Goal: Task Accomplishment & Management: Use online tool/utility

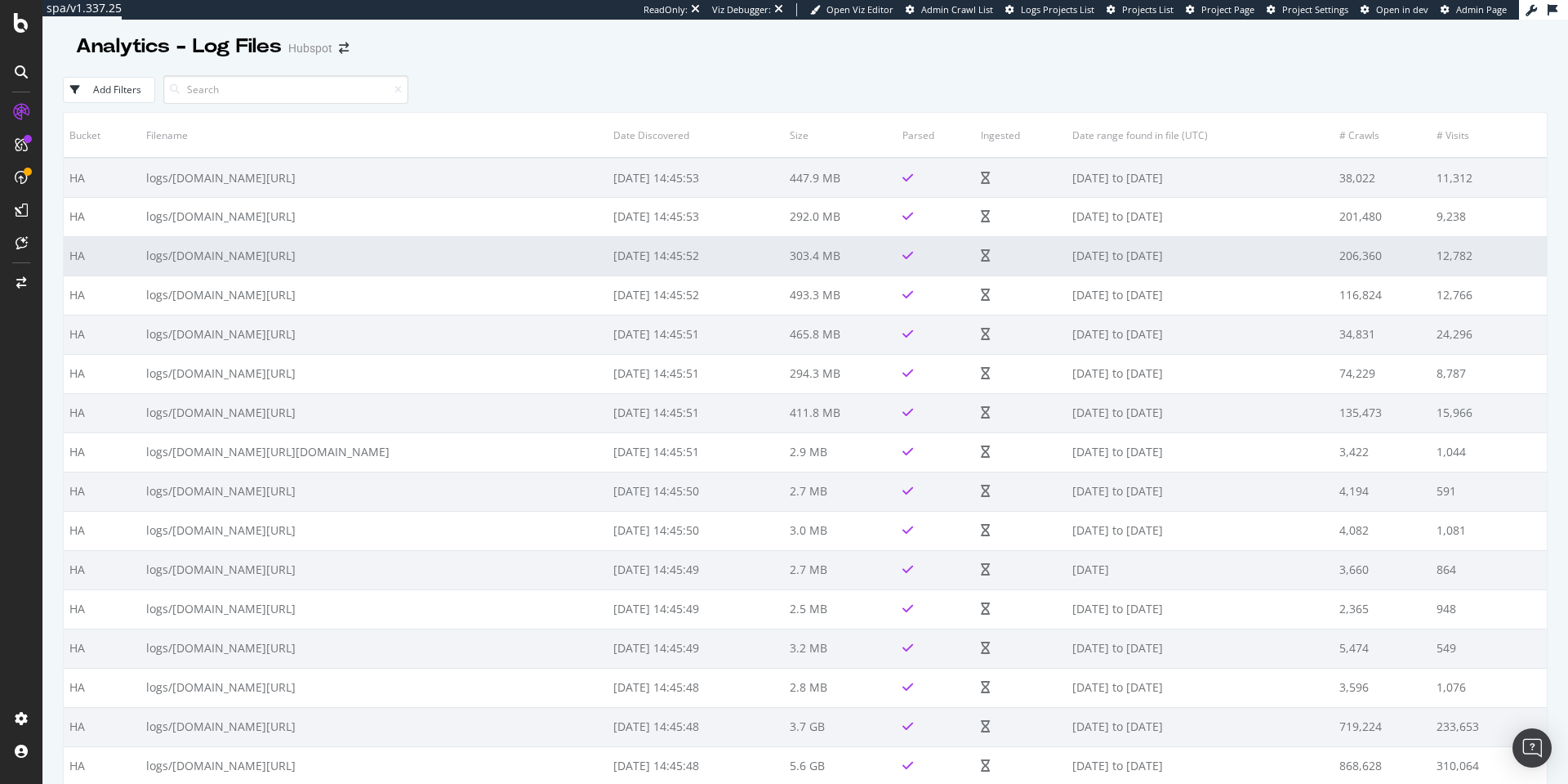
click at [607, 242] on td "logs/[DOMAIN_NAME][URL]" at bounding box center [374, 255] width 467 height 40
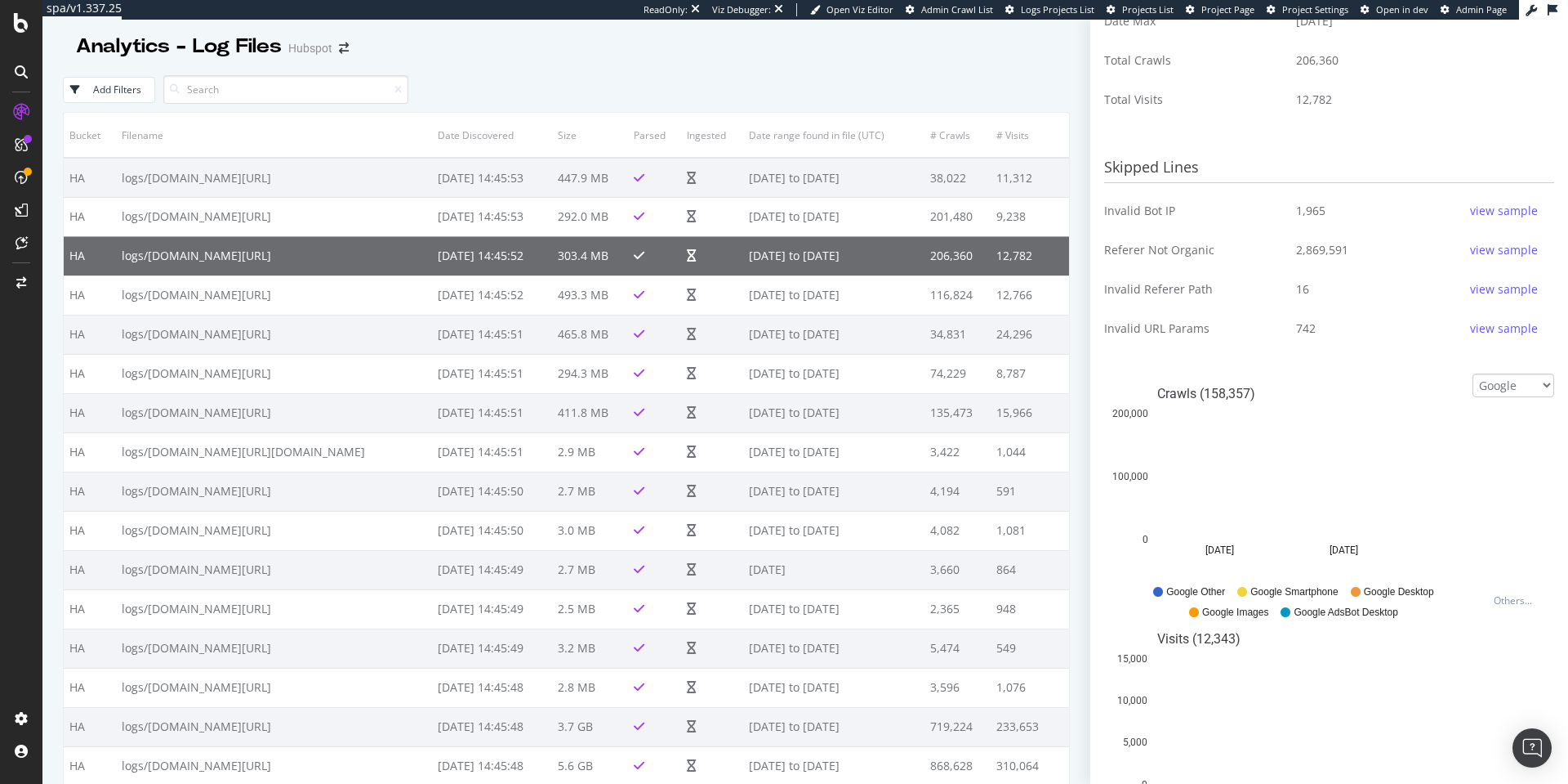
scroll to position [139, 0]
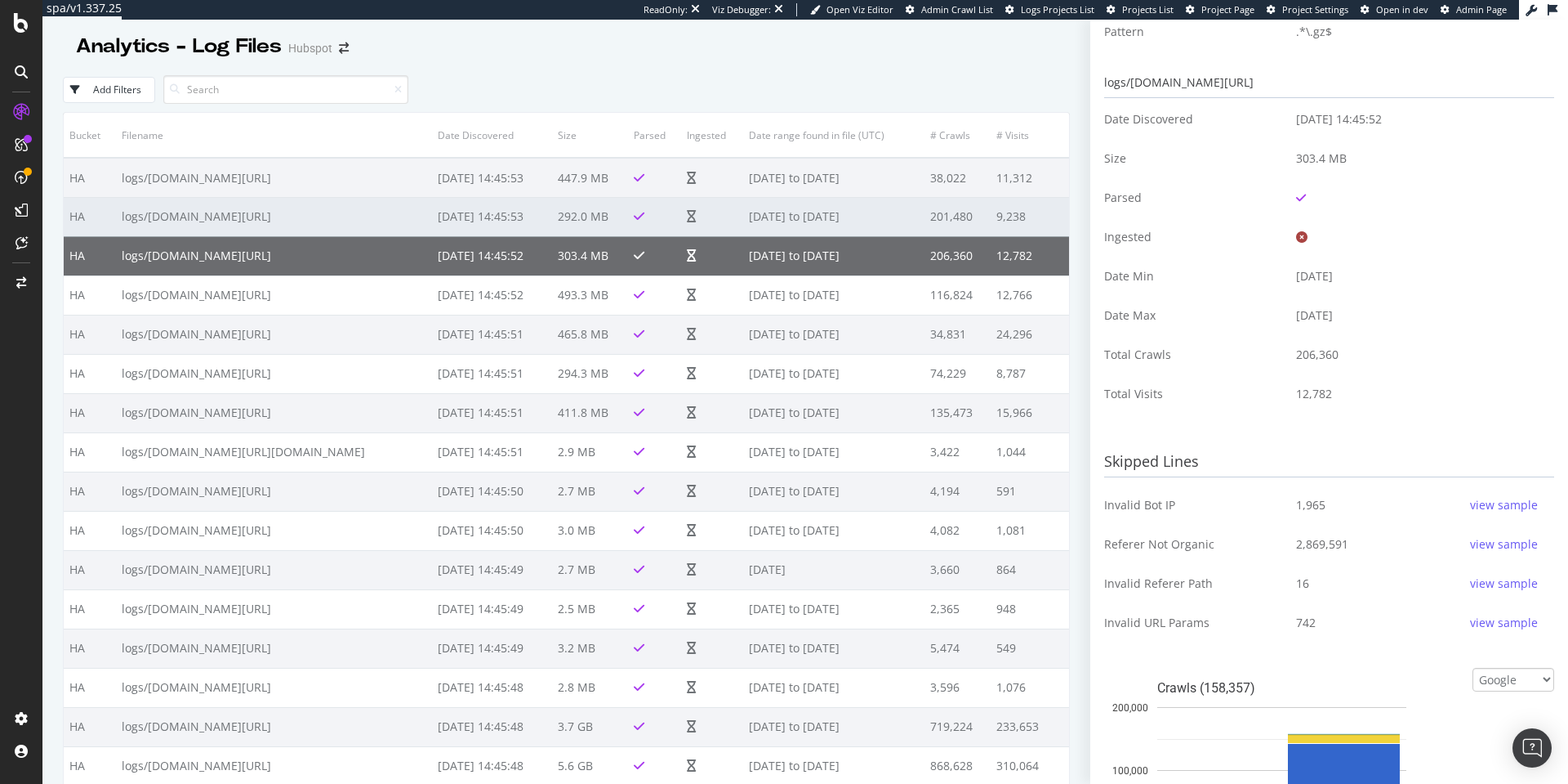
click at [854, 236] on td "[DATE] to [DATE]" at bounding box center [834, 216] width 181 height 40
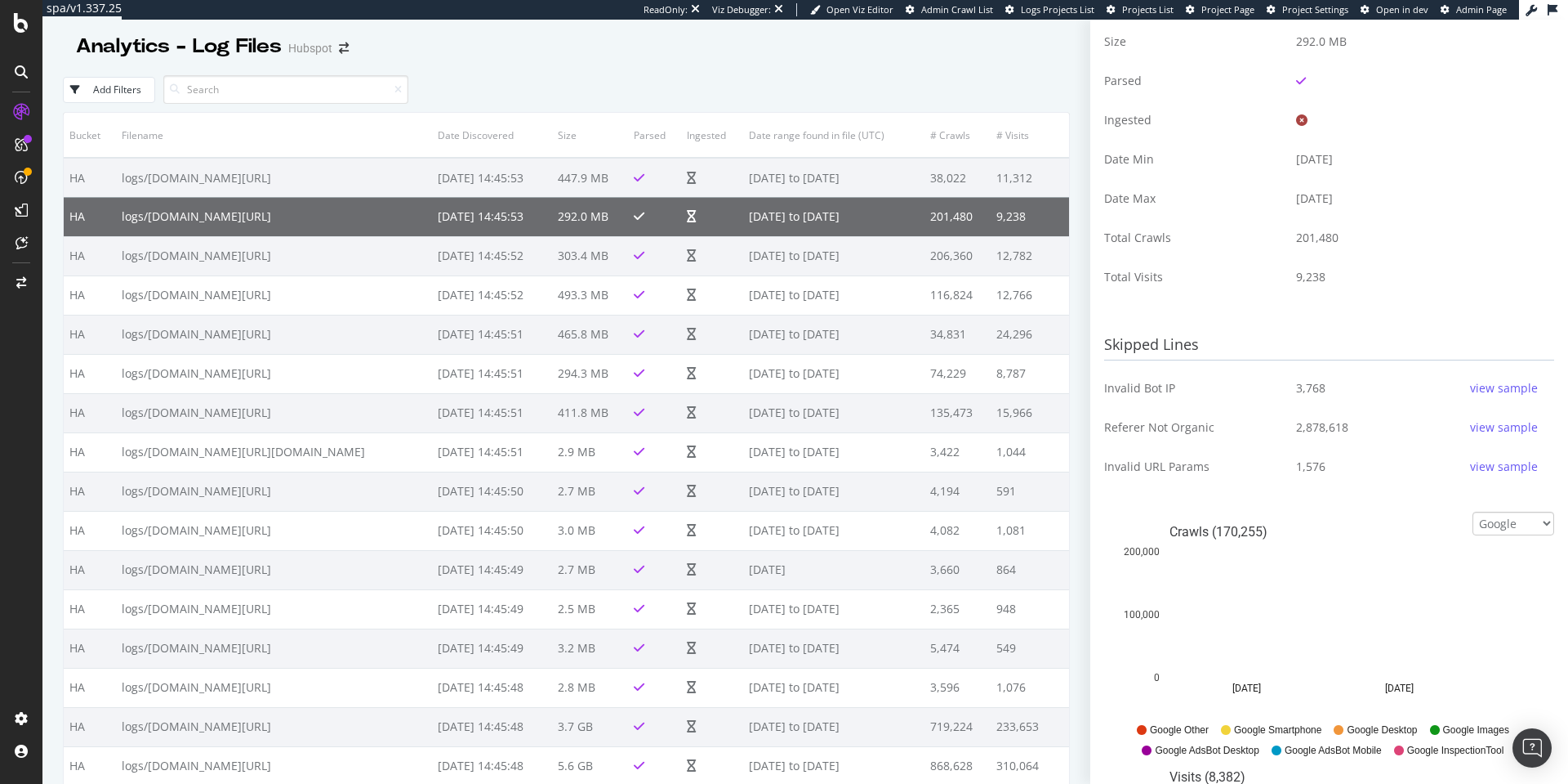
scroll to position [590, 0]
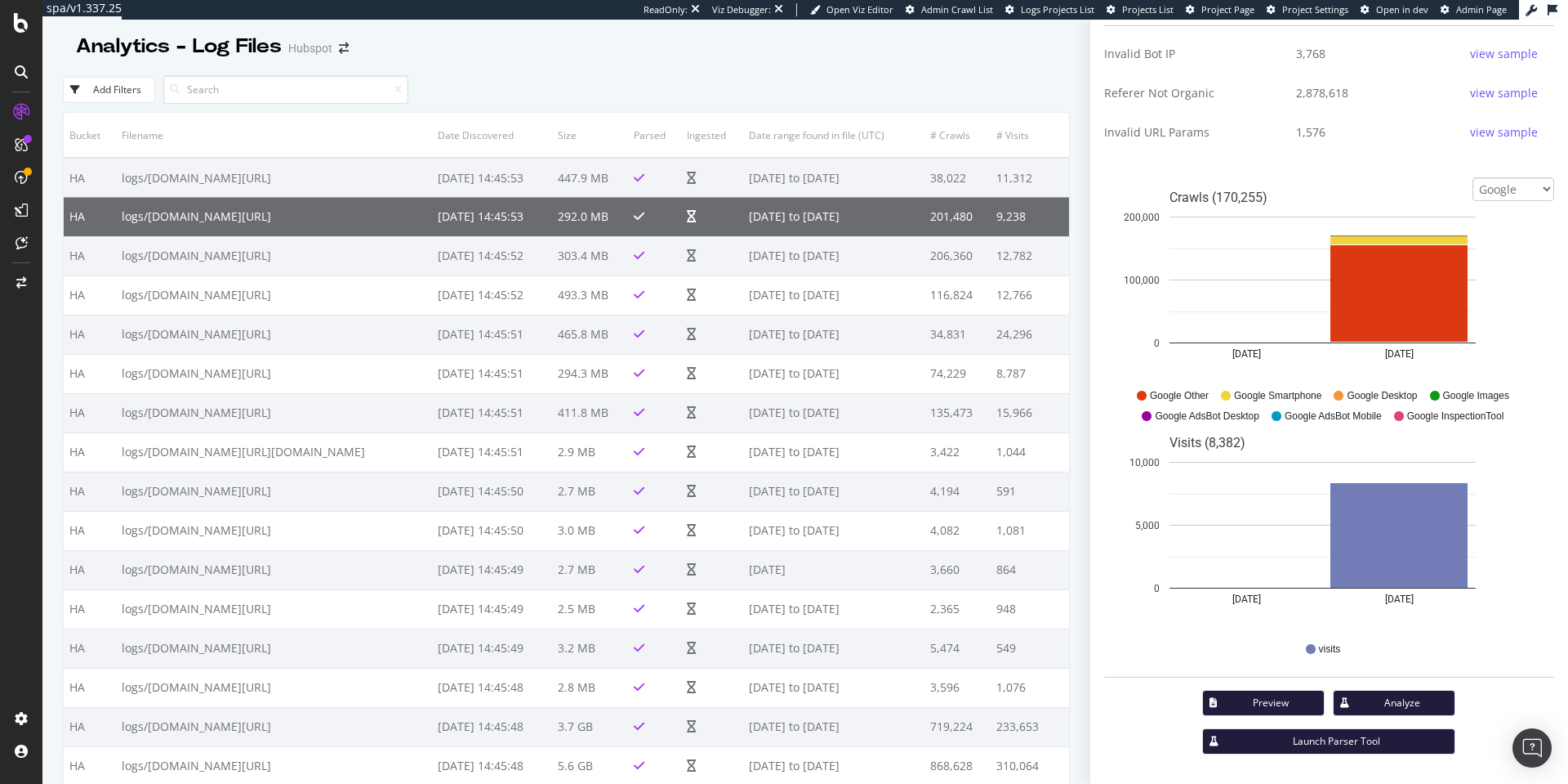
click at [1371, 695] on div "Analyze" at bounding box center [1402, 702] width 79 height 14
